Goal: Information Seeking & Learning: Check status

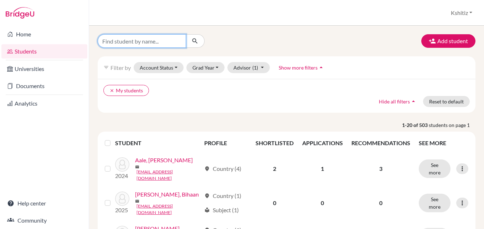
click at [145, 40] on input "Find student by name..." at bounding box center [142, 41] width 88 height 14
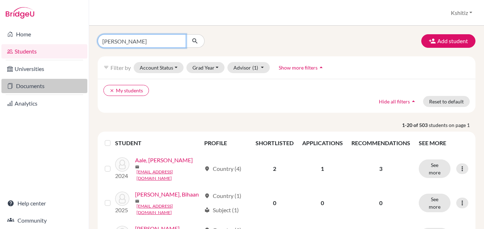
type input "yuson"
click at [47, 85] on link "Documents" at bounding box center [44, 86] width 86 height 14
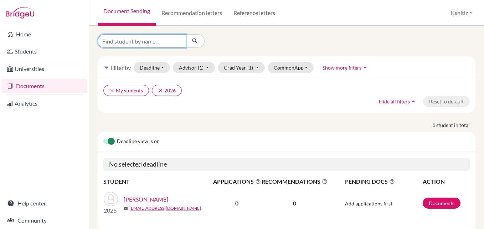
click at [146, 43] on input "Find student by name..." at bounding box center [142, 41] width 88 height 14
type input "[PERSON_NAME]"
click button "submit" at bounding box center [195, 41] width 19 height 14
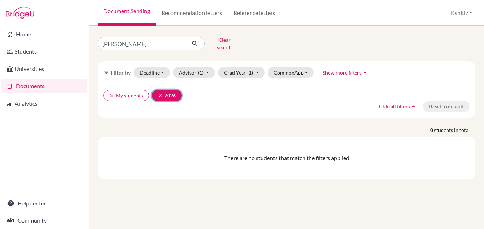
click at [160, 93] on icon "clear" at bounding box center [160, 95] width 5 height 5
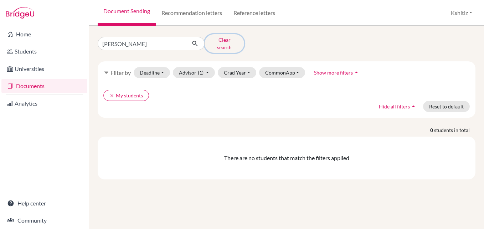
click at [220, 39] on button "Clear search" at bounding box center [225, 43] width 40 height 19
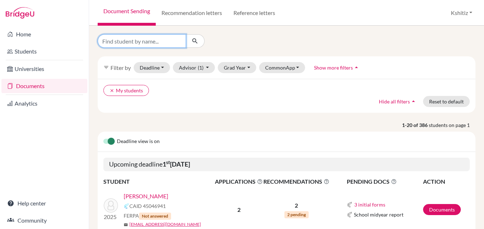
click at [139, 43] on input "Find student by name..." at bounding box center [142, 41] width 88 height 14
type input "[PERSON_NAME]"
click button "submit" at bounding box center [195, 41] width 19 height 14
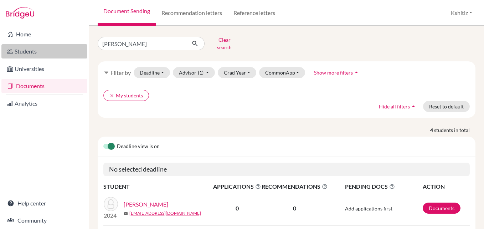
click at [34, 49] on link "Students" at bounding box center [44, 51] width 86 height 14
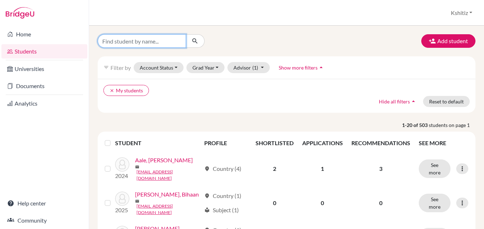
click at [119, 43] on input "Find student by name..." at bounding box center [142, 41] width 88 height 14
type input "[PERSON_NAME]"
click button "submit" at bounding box center [195, 41] width 19 height 14
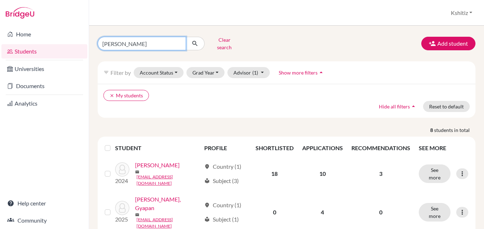
drag, startPoint x: 125, startPoint y: 44, endPoint x: 102, endPoint y: 43, distance: 22.5
click at [102, 43] on input "[PERSON_NAME]" at bounding box center [142, 44] width 88 height 14
type input "Yuson"
click button "submit" at bounding box center [195, 44] width 19 height 14
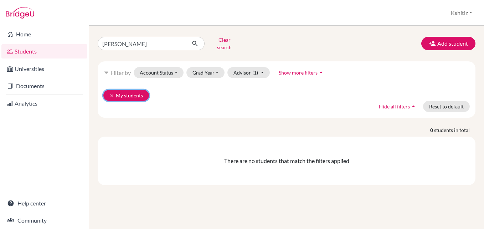
click at [109, 92] on button "clear My students" at bounding box center [126, 95] width 46 height 11
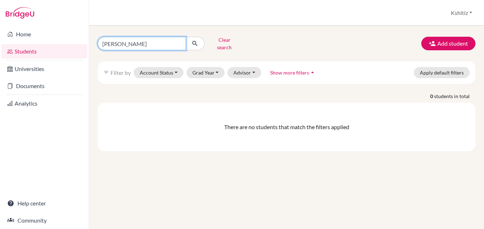
click at [134, 39] on input "Yuson" at bounding box center [142, 44] width 88 height 14
type input "Y"
type input "Dahal"
click button "submit" at bounding box center [195, 44] width 19 height 14
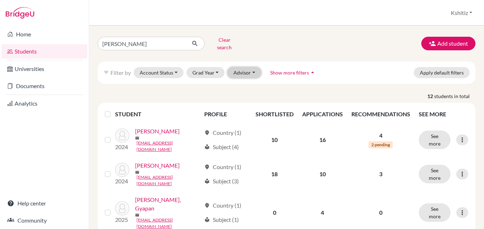
click at [242, 67] on button "Advisor" at bounding box center [244, 72] width 34 height 11
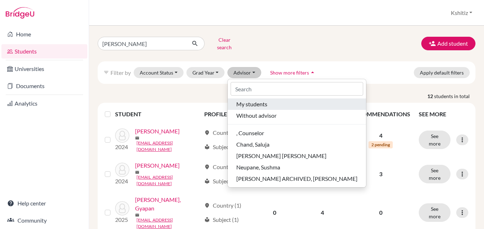
click at [252, 100] on span "My students" at bounding box center [251, 104] width 31 height 9
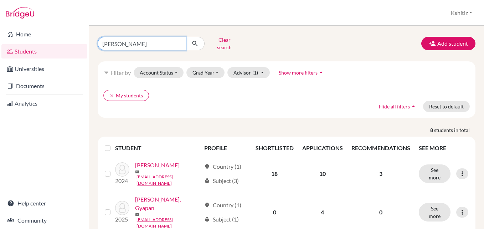
click at [124, 42] on input "Dahal" at bounding box center [142, 44] width 88 height 14
type input "D"
type input "Yuson Dahal"
click button "submit" at bounding box center [195, 44] width 19 height 14
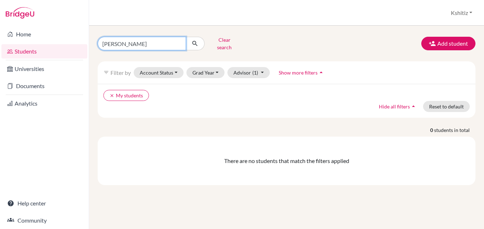
click at [154, 46] on input "Yuson Dahal" at bounding box center [142, 44] width 88 height 14
type input "Y"
type input "[PERSON_NAME]"
click at [199, 41] on button "submit" at bounding box center [195, 44] width 19 height 14
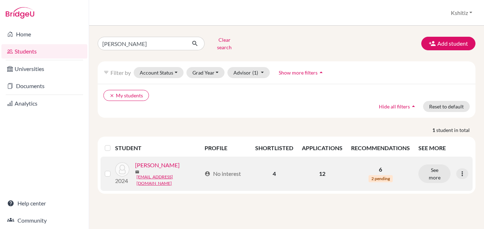
click at [161, 163] on link "[PERSON_NAME]" at bounding box center [157, 165] width 45 height 9
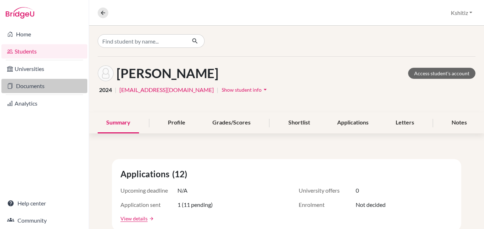
click at [32, 83] on link "Documents" at bounding box center [44, 86] width 86 height 14
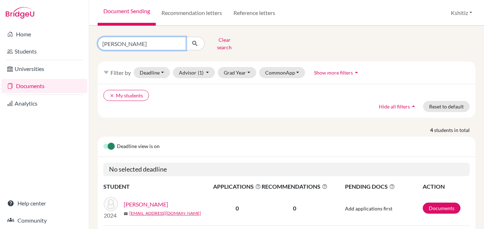
click at [161, 37] on input "[PERSON_NAME]" at bounding box center [142, 44] width 88 height 14
type input "D"
type input "[PERSON_NAME]"
click button "submit" at bounding box center [195, 44] width 19 height 14
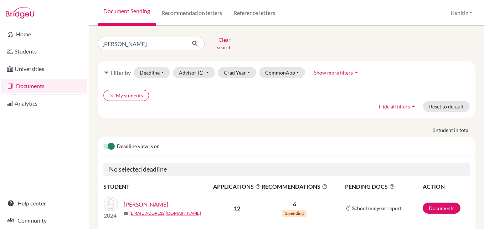
click at [145, 200] on link "[PERSON_NAME]" at bounding box center [146, 204] width 45 height 9
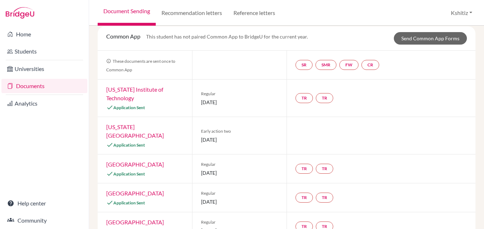
scroll to position [107, 0]
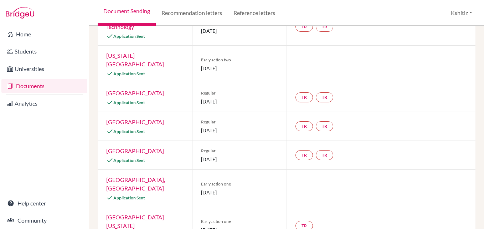
drag, startPoint x: 246, startPoint y: 68, endPoint x: 184, endPoint y: 66, distance: 62.8
click at [198, 69] on div "Early action two [DATE]" at bounding box center [239, 64] width 94 height 37
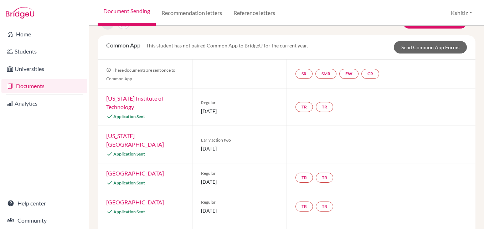
scroll to position [0, 0]
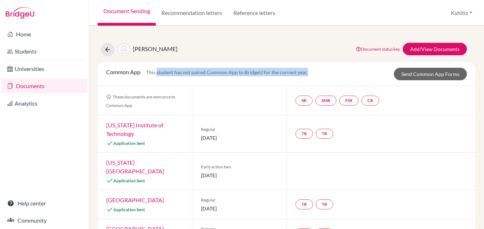
drag, startPoint x: 157, startPoint y: 72, endPoint x: 314, endPoint y: 72, distance: 157.6
click at [314, 72] on div "Common App This student has not paired Common App to BridgeU for the current ye…" at bounding box center [286, 74] width 371 height 12
click at [107, 48] on icon at bounding box center [107, 49] width 7 height 7
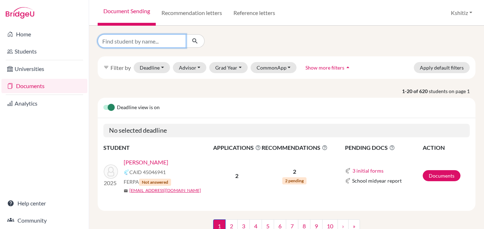
click at [145, 39] on input "Find student by name..." at bounding box center [142, 41] width 88 height 14
type input "[PERSON_NAME]"
click at [200, 42] on button "submit" at bounding box center [195, 41] width 19 height 14
